Goal: Find specific page/section: Find specific page/section

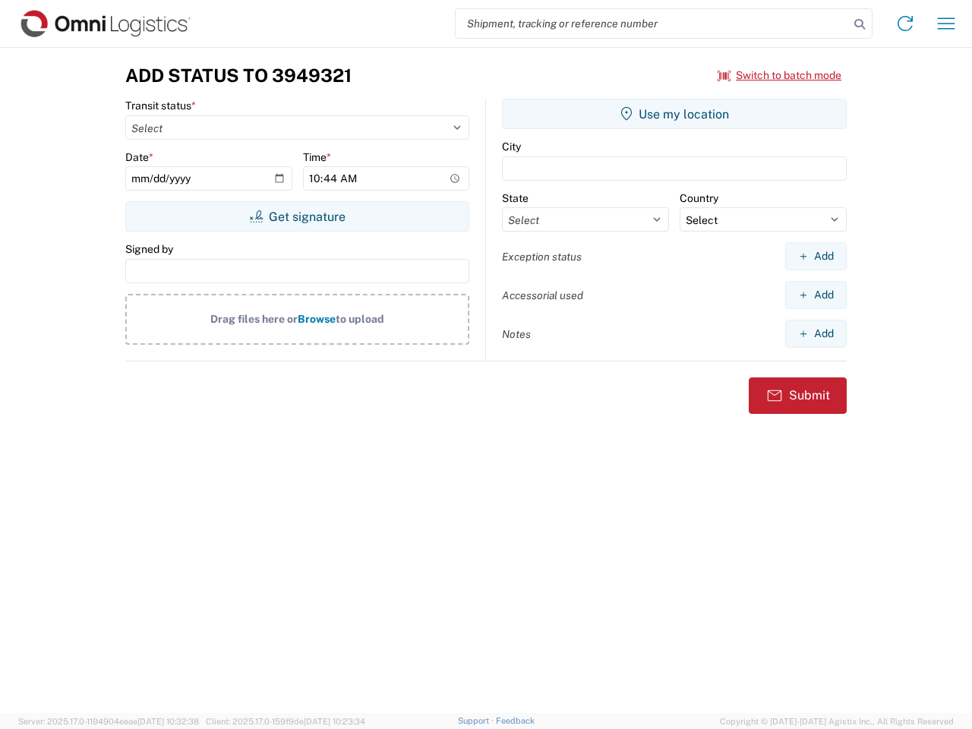
click at [652, 24] on input "search" at bounding box center [651, 23] width 393 height 29
click at [859, 24] on icon at bounding box center [859, 24] width 21 height 21
click at [905, 24] on icon at bounding box center [905, 23] width 24 height 24
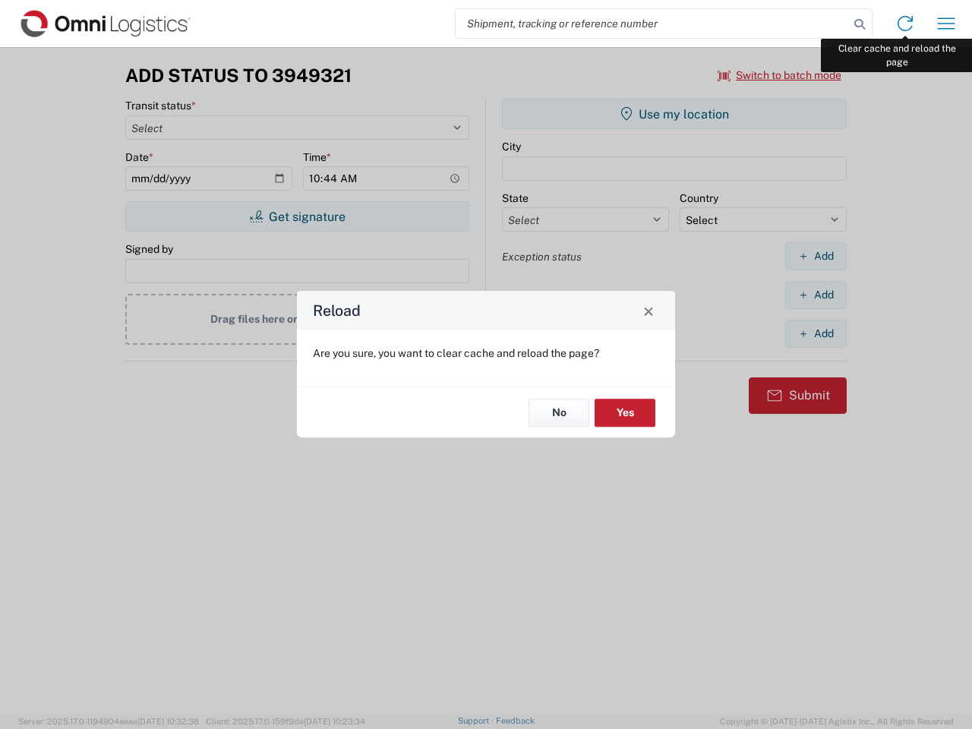
click at [946, 24] on div "Reload Are you sure, you want to clear cache and reload the page? No Yes" at bounding box center [486, 364] width 972 height 729
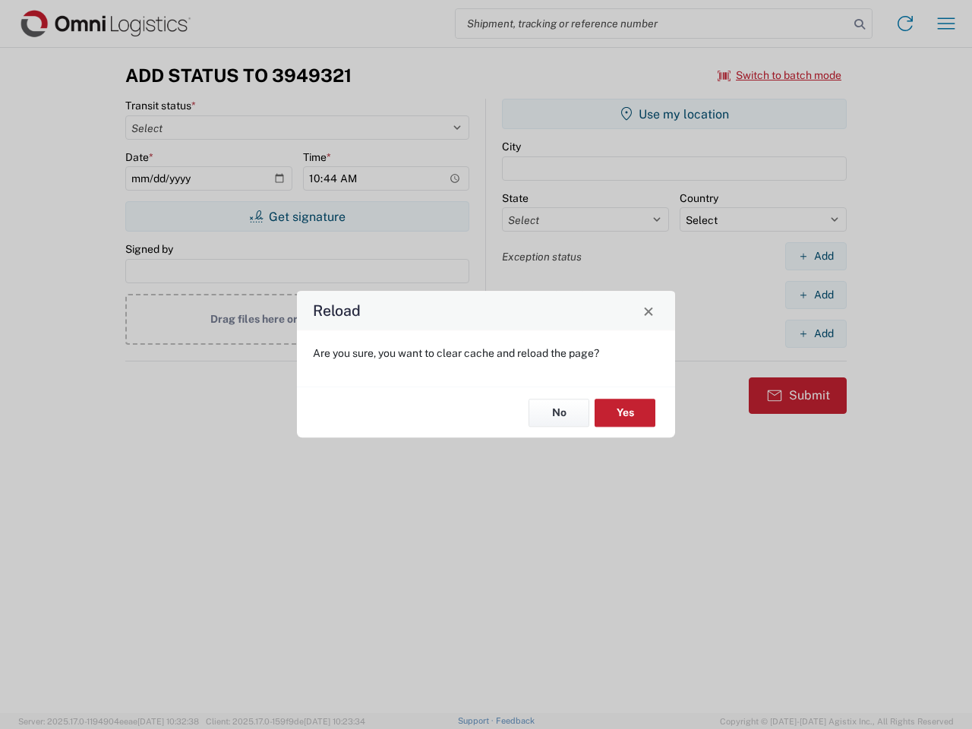
click at [780, 75] on div "Reload Are you sure, you want to clear cache and reload the page? No Yes" at bounding box center [486, 364] width 972 height 729
click at [297, 216] on div "Reload Are you sure, you want to clear cache and reload the page? No Yes" at bounding box center [486, 364] width 972 height 729
click at [674, 114] on div "Reload Are you sure, you want to clear cache and reload the page? No Yes" at bounding box center [486, 364] width 972 height 729
click at [815, 256] on div "Reload Are you sure, you want to clear cache and reload the page? No Yes" at bounding box center [486, 364] width 972 height 729
click at [815, 295] on div "Reload Are you sure, you want to clear cache and reload the page? No Yes" at bounding box center [486, 364] width 972 height 729
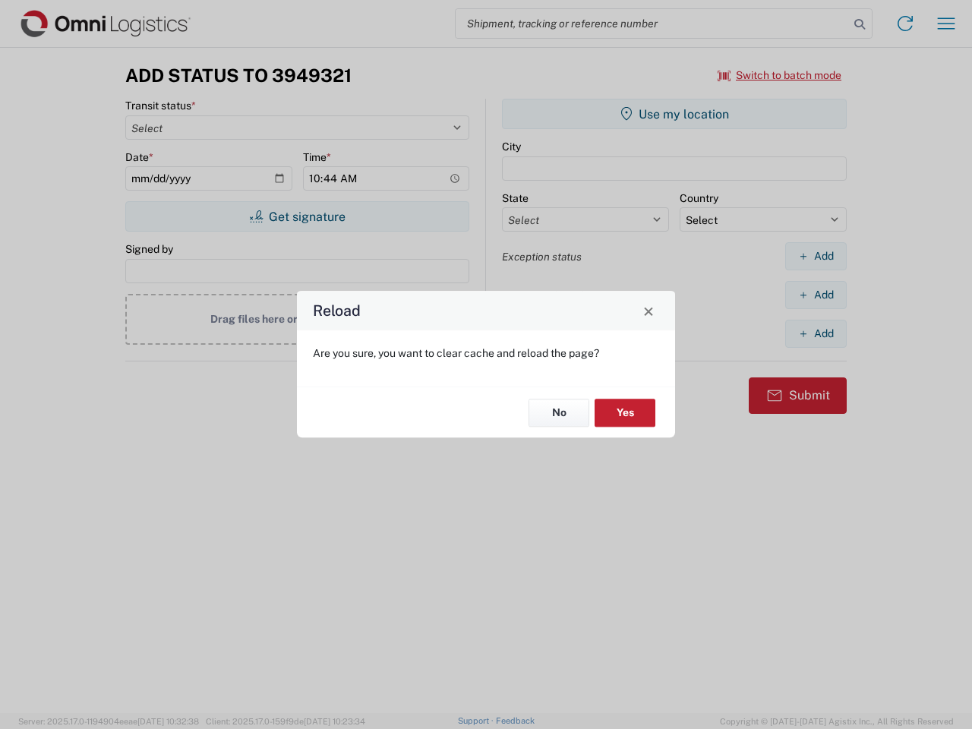
click at [815, 333] on div "Reload Are you sure, you want to clear cache and reload the page? No Yes" at bounding box center [486, 364] width 972 height 729
